Goal: Register for event/course

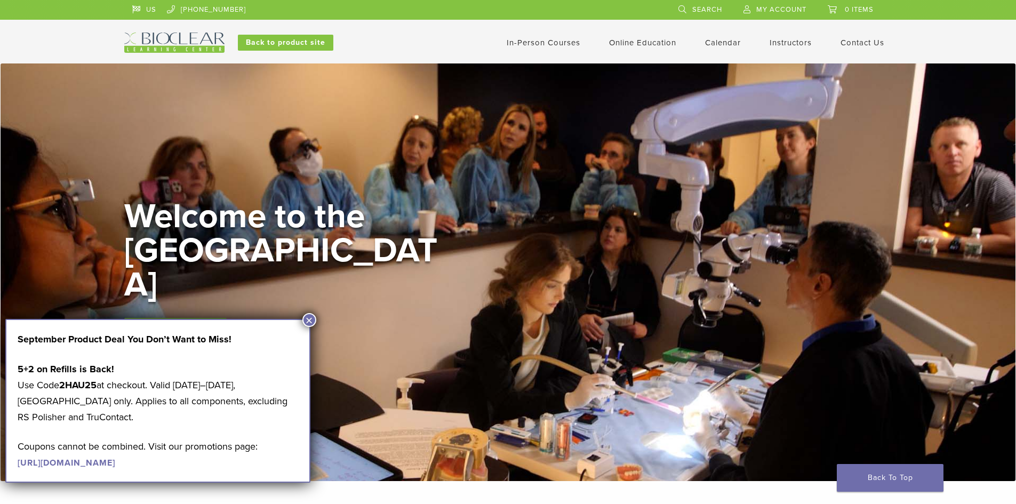
click at [546, 41] on link "In-Person Courses" at bounding box center [543, 43] width 74 height 10
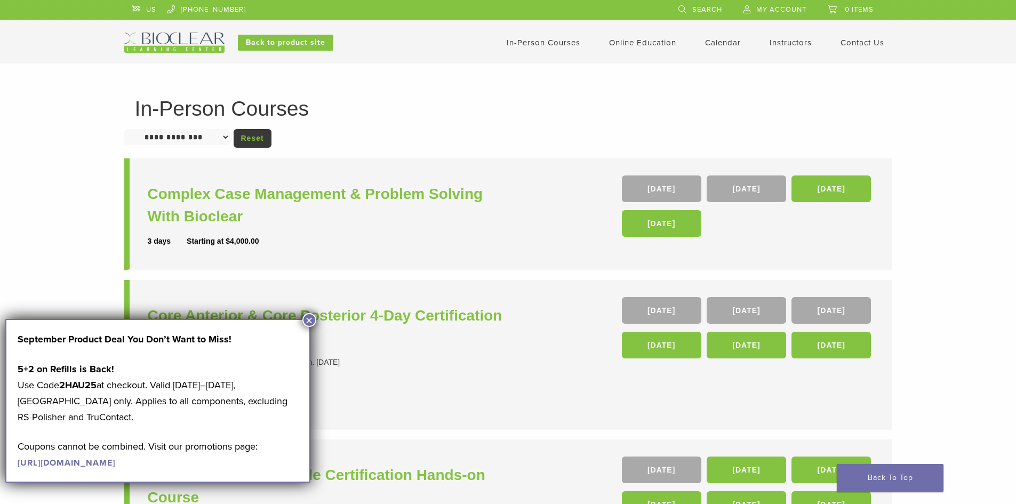
click at [989, 251] on div "**********" at bounding box center [508, 432] width 1016 height 739
click at [309, 318] on button "×" at bounding box center [309, 320] width 14 height 14
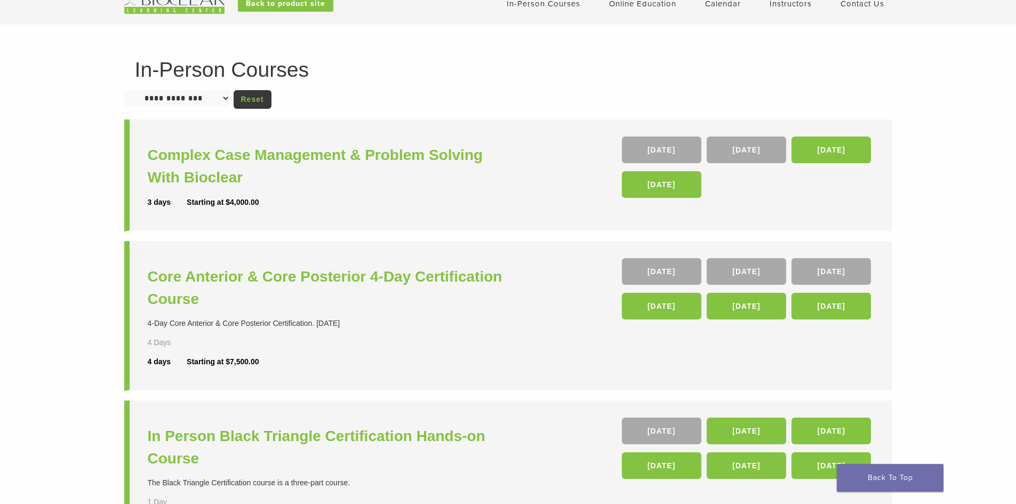
scroll to position [20, 0]
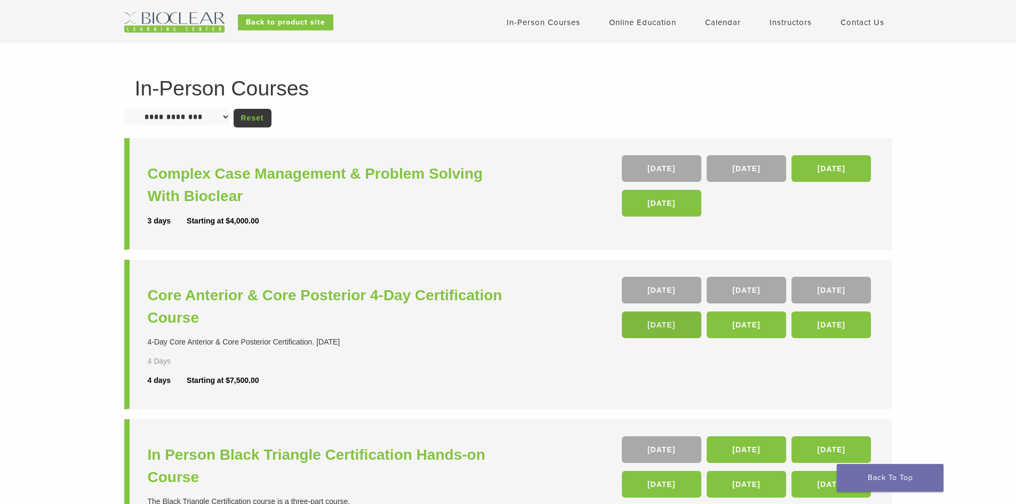
click at [671, 323] on link "04 Feb 26" at bounding box center [661, 324] width 79 height 27
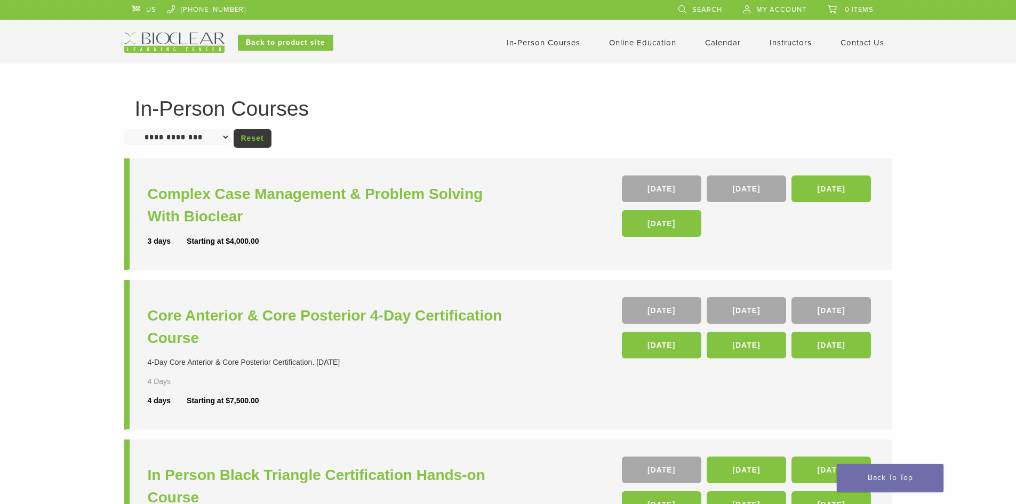
scroll to position [20, 0]
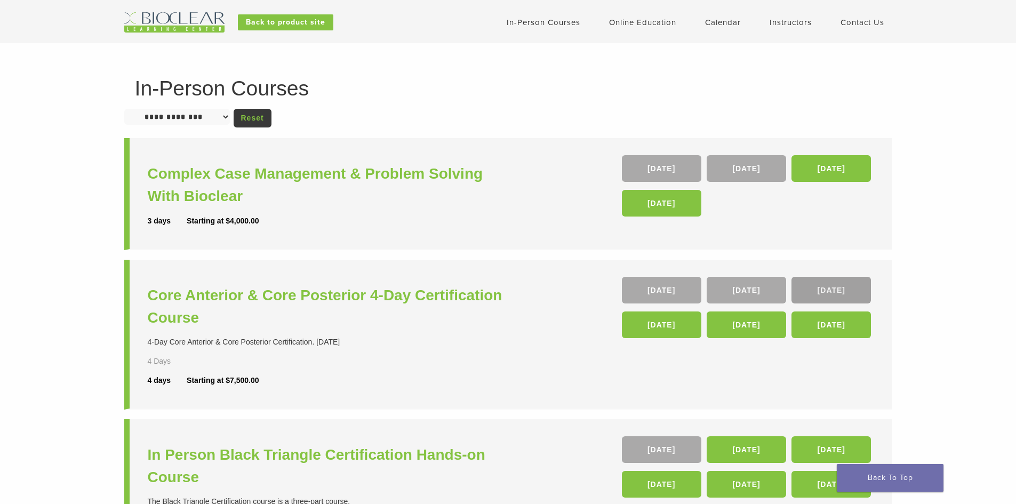
click at [840, 290] on link "05 Nov" at bounding box center [830, 290] width 79 height 27
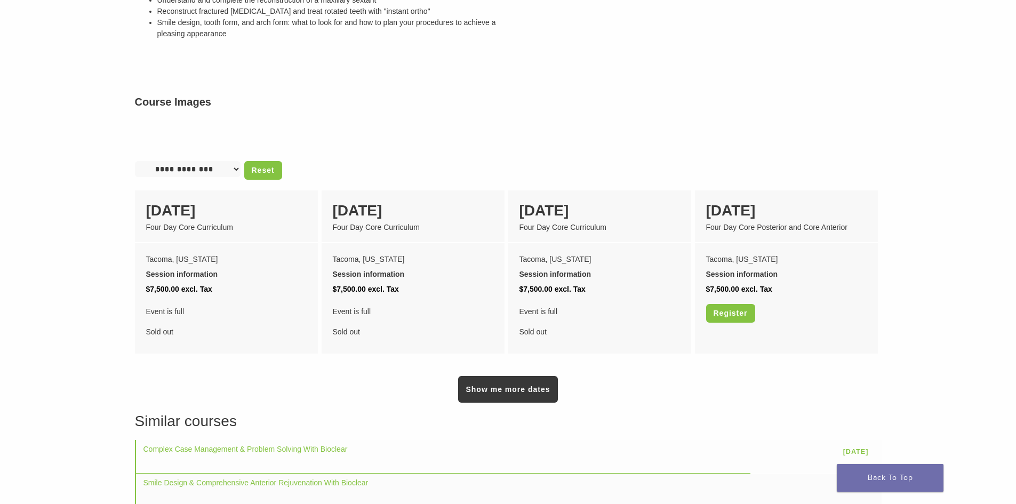
scroll to position [800, 0]
